Goal: Find specific page/section: Find specific page/section

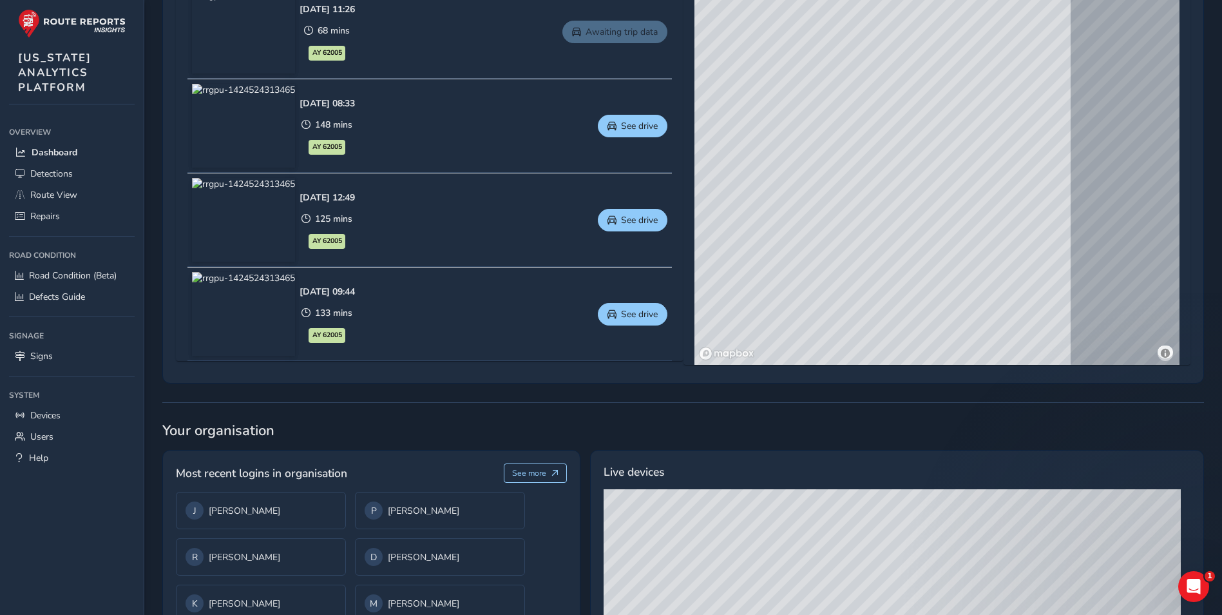
scroll to position [709, 0]
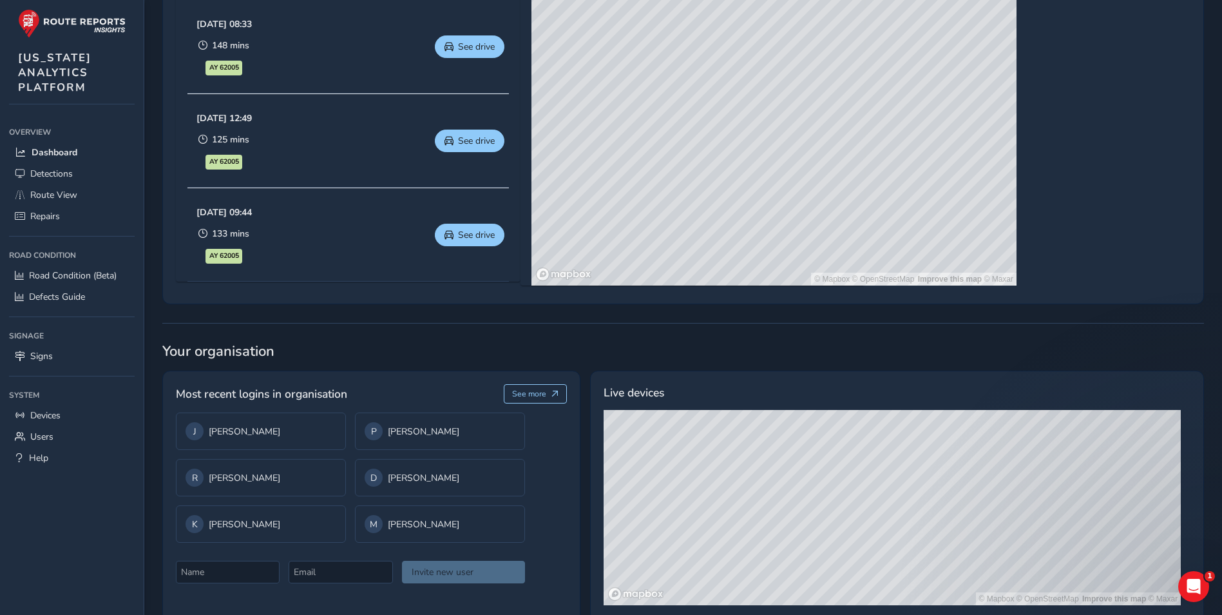
scroll to position [756, 0]
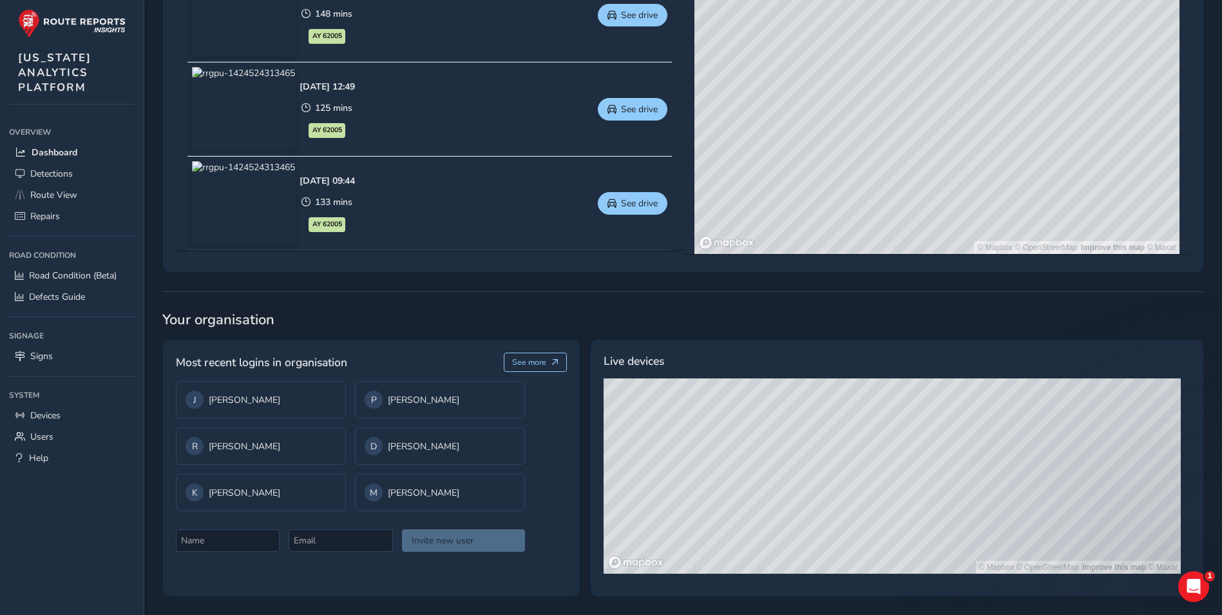
click at [852, 520] on div "© Mapbox © OpenStreetMap Improve this map © Maxar" at bounding box center [892, 475] width 577 height 195
drag, startPoint x: 794, startPoint y: 436, endPoint x: 816, endPoint y: 575, distance: 140.9
click at [816, 575] on div "© Mapbox © OpenStreetMap Improve this map © Maxar" at bounding box center [897, 480] width 587 height 205
click at [63, 414] on link "Devices" at bounding box center [72, 415] width 126 height 21
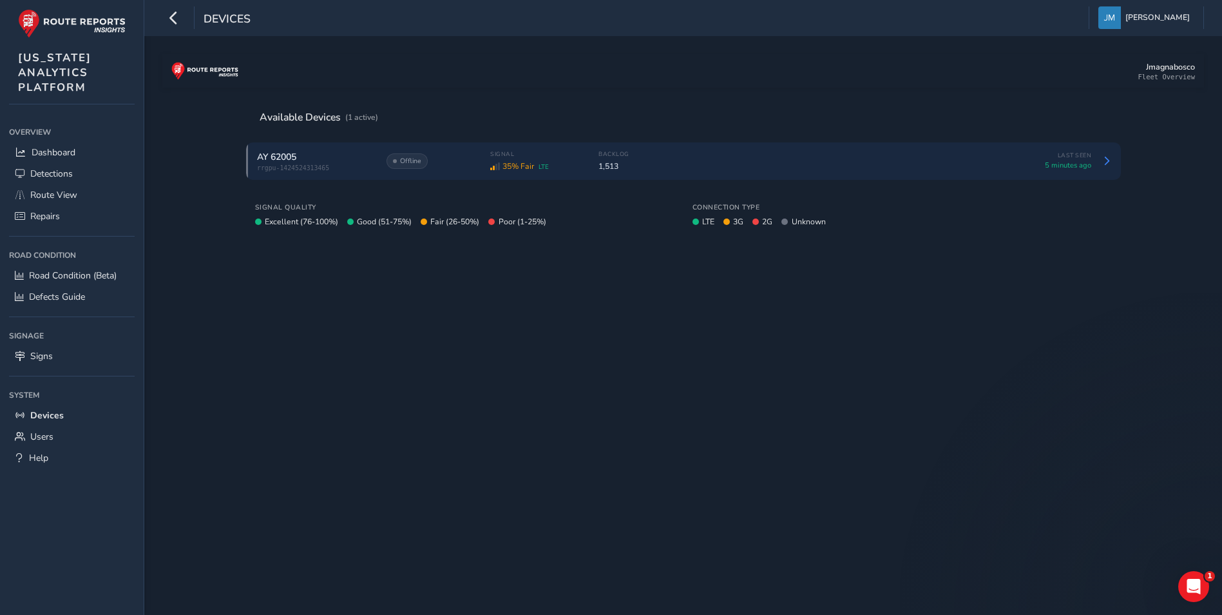
click at [347, 166] on span "rrgpu-1424524313465" at bounding box center [315, 167] width 116 height 7
